Goal: Find specific page/section: Find specific page/section

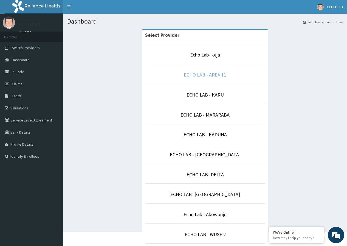
click at [202, 77] on link "ECHO LAB - AREA 11" at bounding box center [205, 75] width 42 height 6
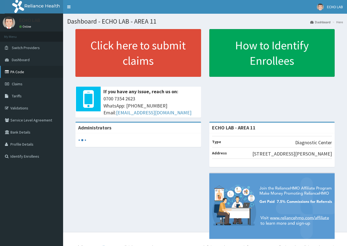
click at [24, 72] on link "PA Code" at bounding box center [31, 72] width 63 height 12
